Goal: Task Accomplishment & Management: Use online tool/utility

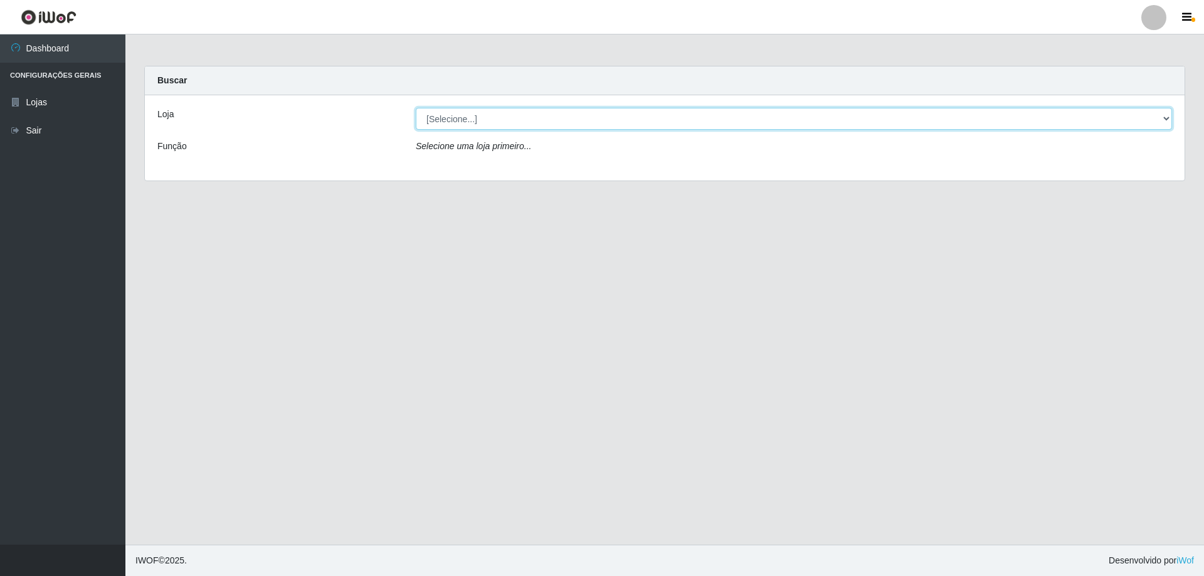
click at [653, 124] on select "[Selecione...] SuperShow Bis - Avenida 6 SuperShow [GEOGRAPHIC_DATA]" at bounding box center [794, 119] width 756 height 22
select select "60"
click at [416, 108] on select "[Selecione...] SuperShow Bis - Avenida 6 SuperShow [GEOGRAPHIC_DATA]" at bounding box center [794, 119] width 756 height 22
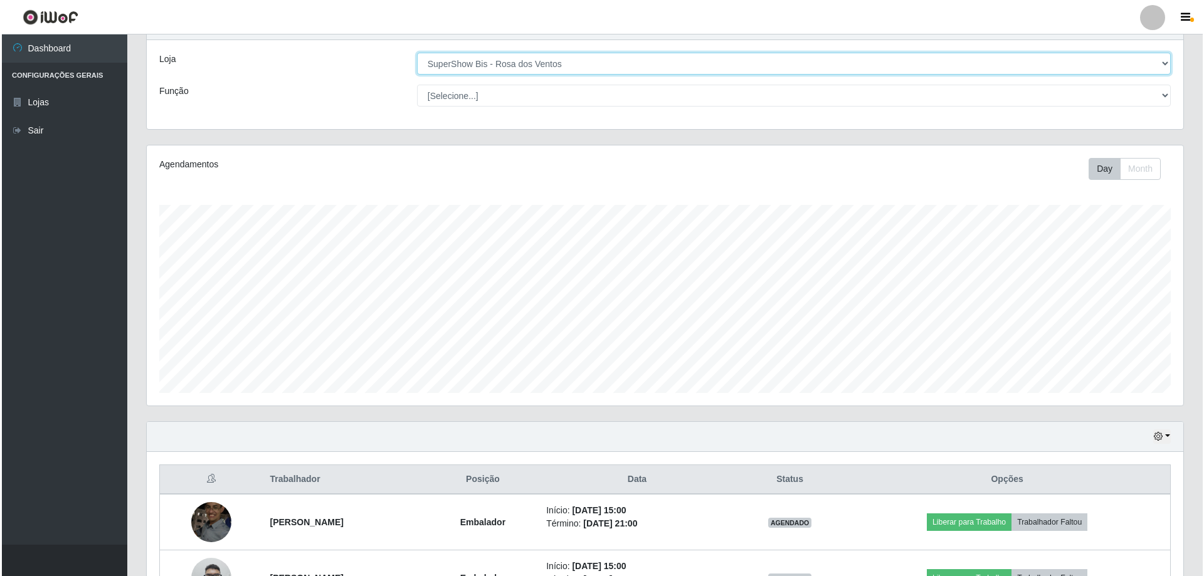
scroll to position [201, 0]
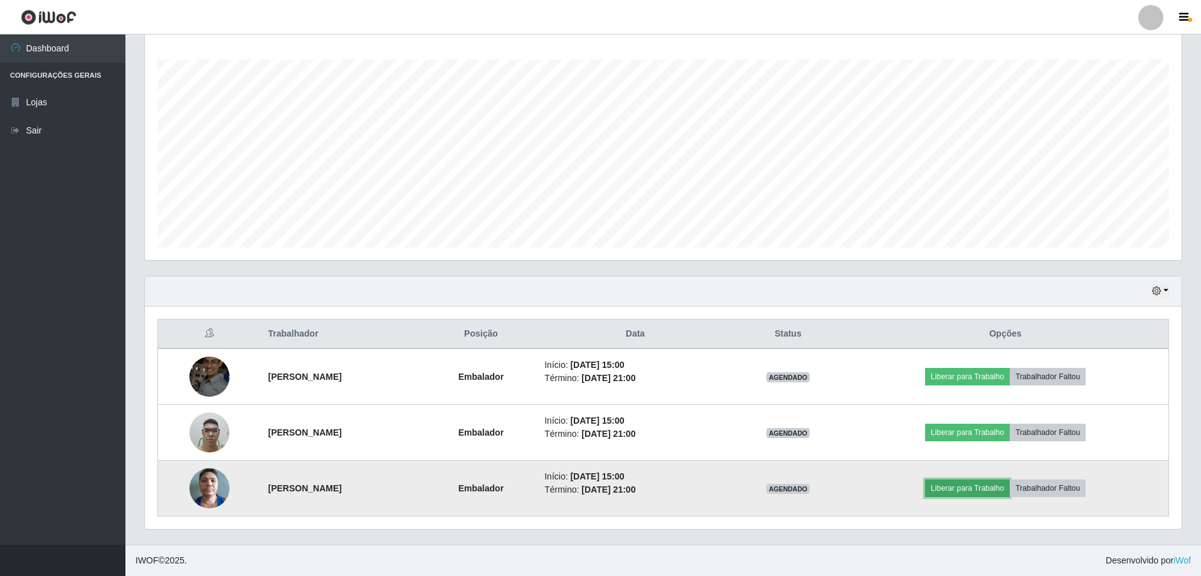
click at [967, 490] on button "Liberar para Trabalho" at bounding box center [967, 489] width 85 height 18
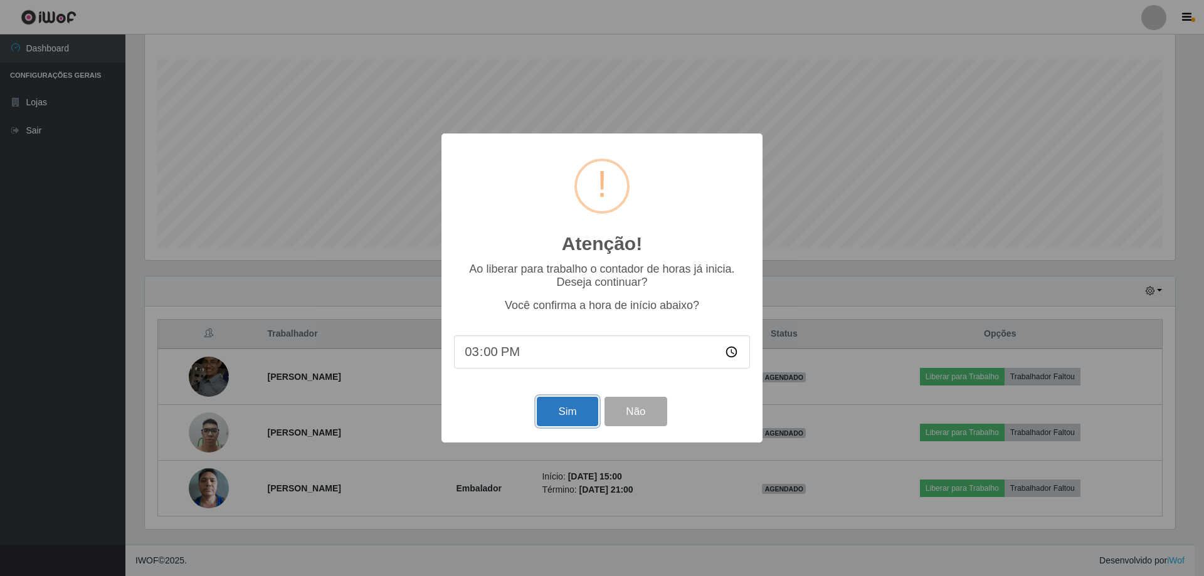
click at [587, 418] on button "Sim" at bounding box center [567, 411] width 61 height 29
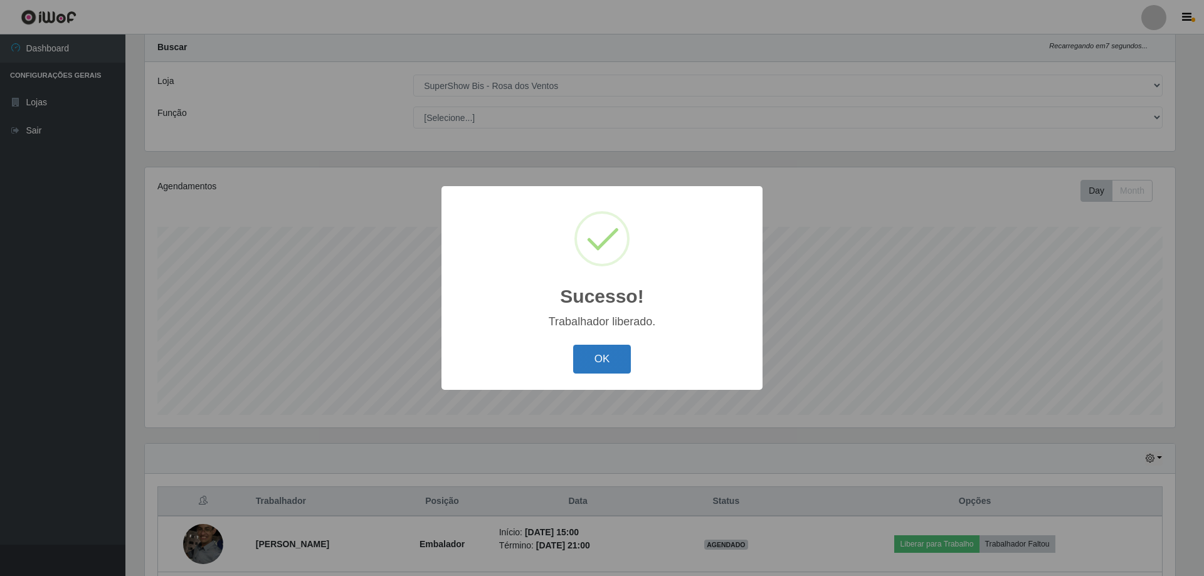
click at [605, 359] on button "OK" at bounding box center [602, 359] width 58 height 29
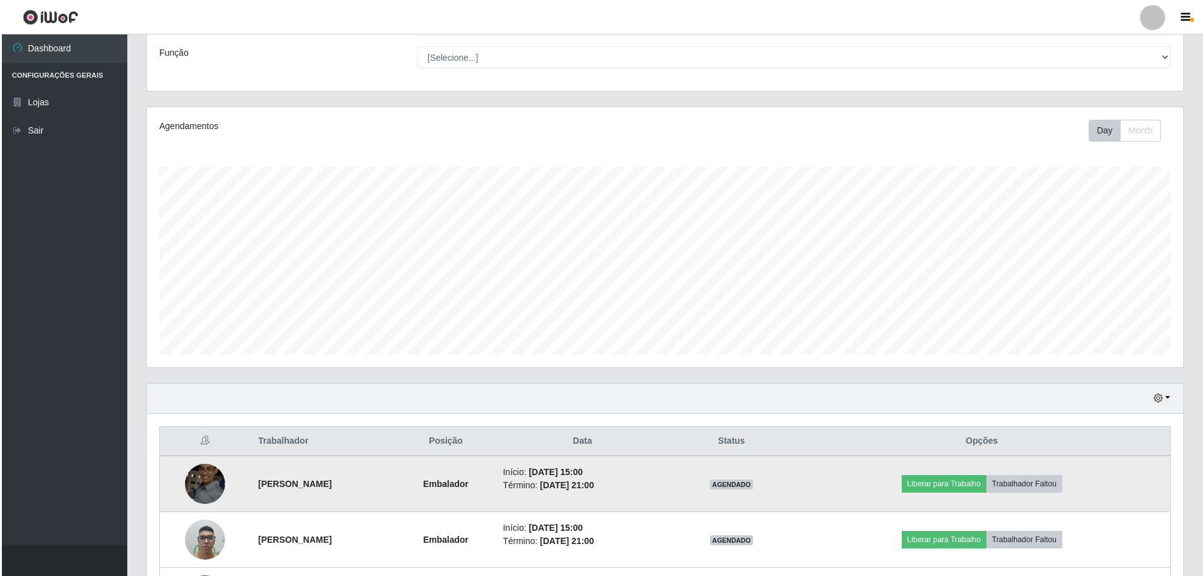
scroll to position [201, 0]
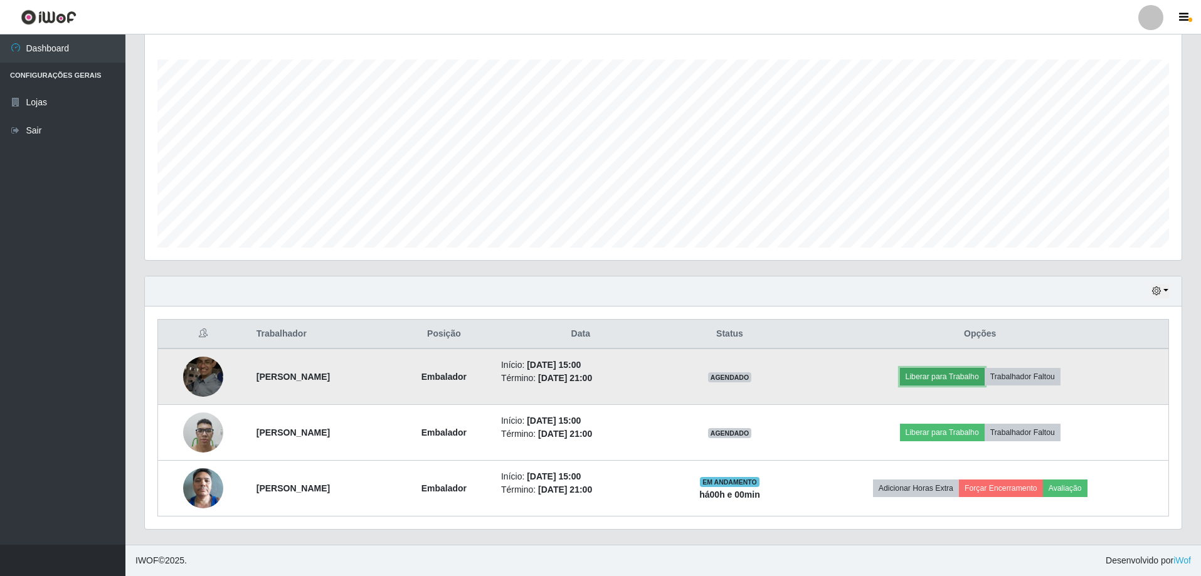
click at [943, 374] on button "Liberar para Trabalho" at bounding box center [942, 377] width 85 height 18
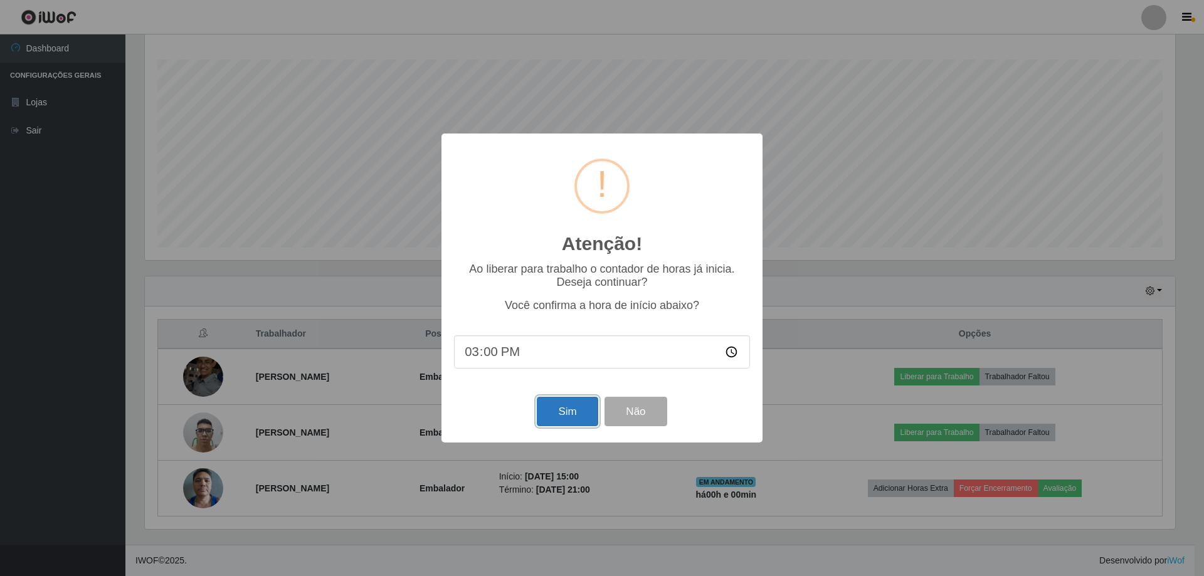
click at [546, 415] on button "Sim" at bounding box center [567, 411] width 61 height 29
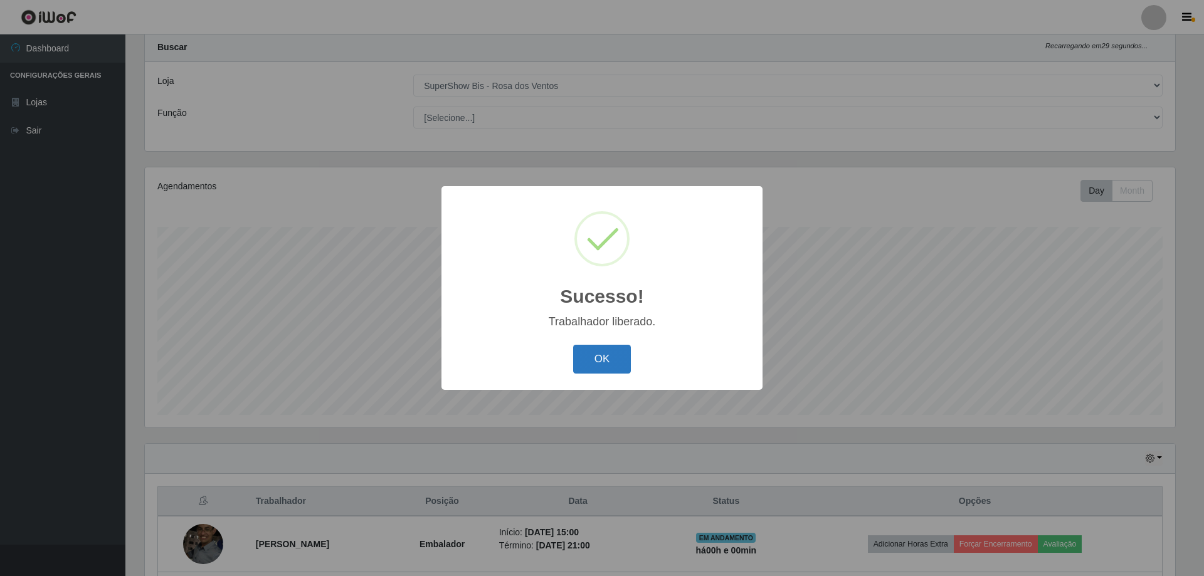
click at [598, 371] on button "OK" at bounding box center [602, 359] width 58 height 29
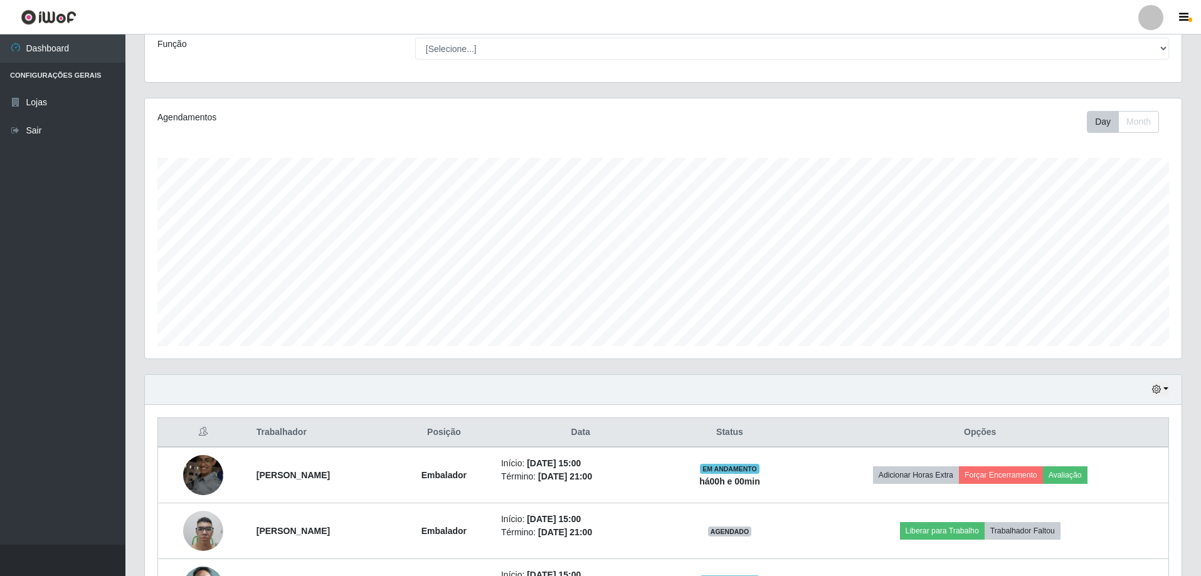
scroll to position [201, 0]
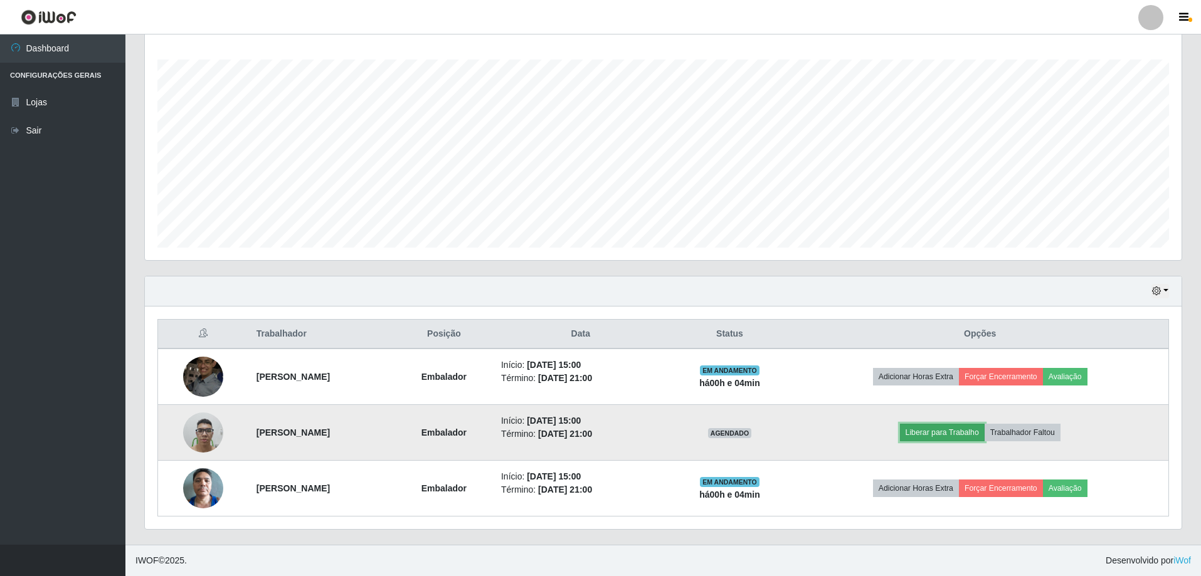
click at [970, 438] on button "Liberar para Trabalho" at bounding box center [942, 433] width 85 height 18
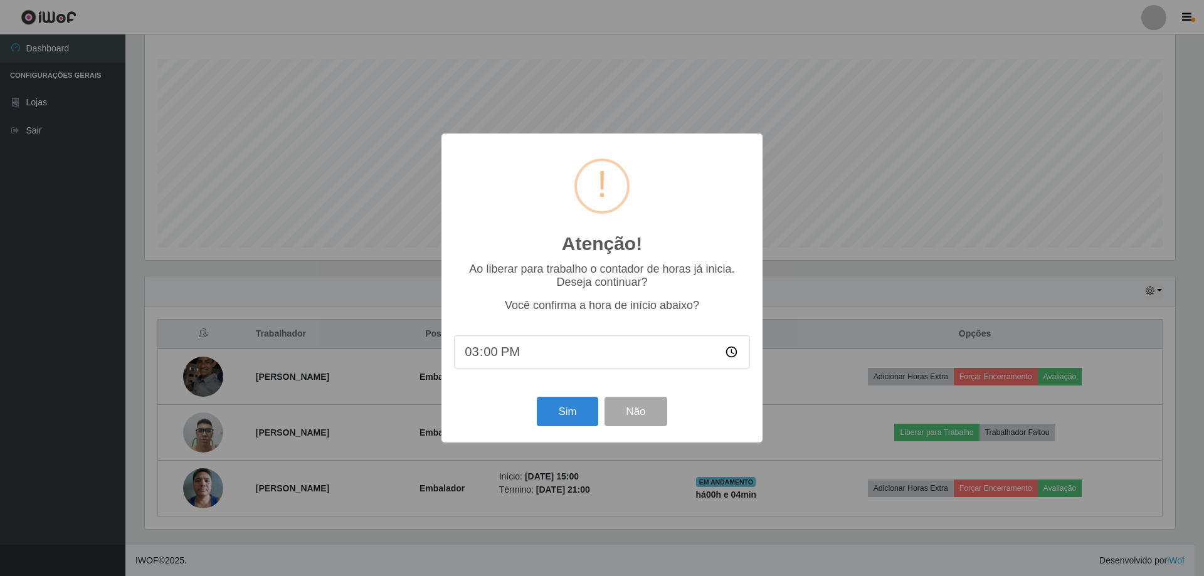
click at [499, 353] on input "15:00" at bounding box center [602, 352] width 296 height 33
click at [489, 354] on input "15:00" at bounding box center [602, 352] width 296 height 33
type input "15:04"
click at [554, 410] on button "Sim" at bounding box center [567, 411] width 61 height 29
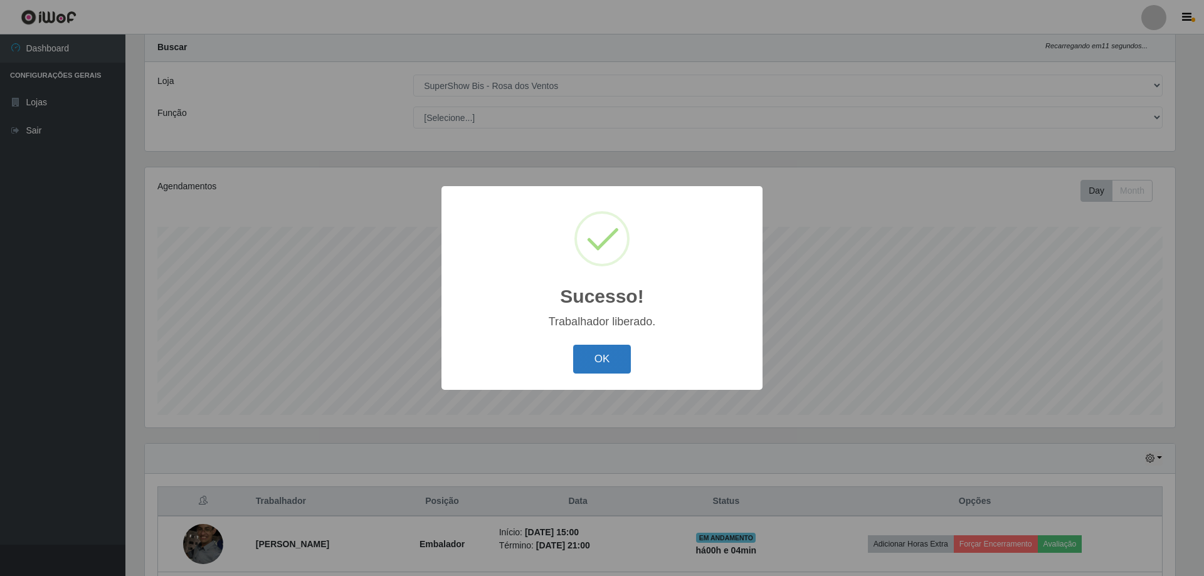
click at [607, 359] on button "OK" at bounding box center [602, 359] width 58 height 29
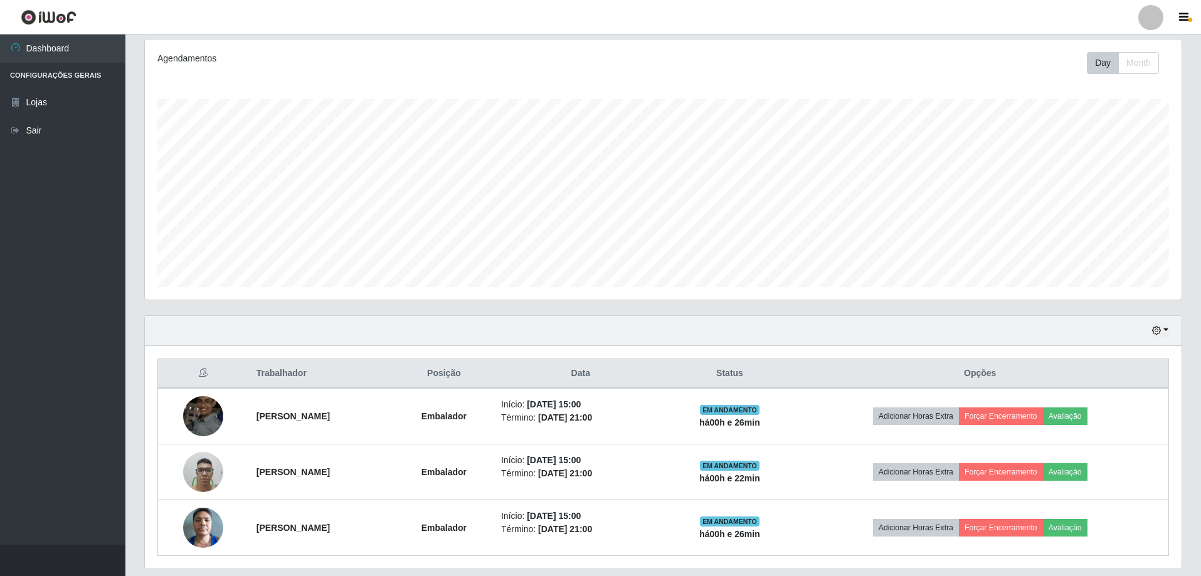
scroll to position [13, 0]
